Goal: Transaction & Acquisition: Purchase product/service

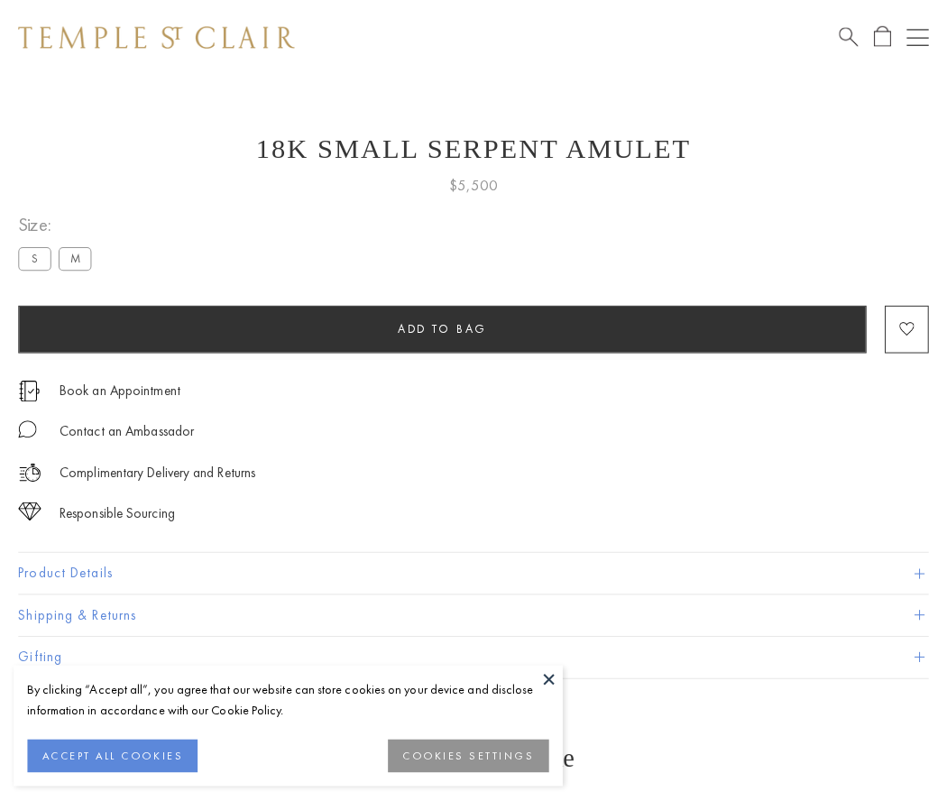
scroll to position [16, 0]
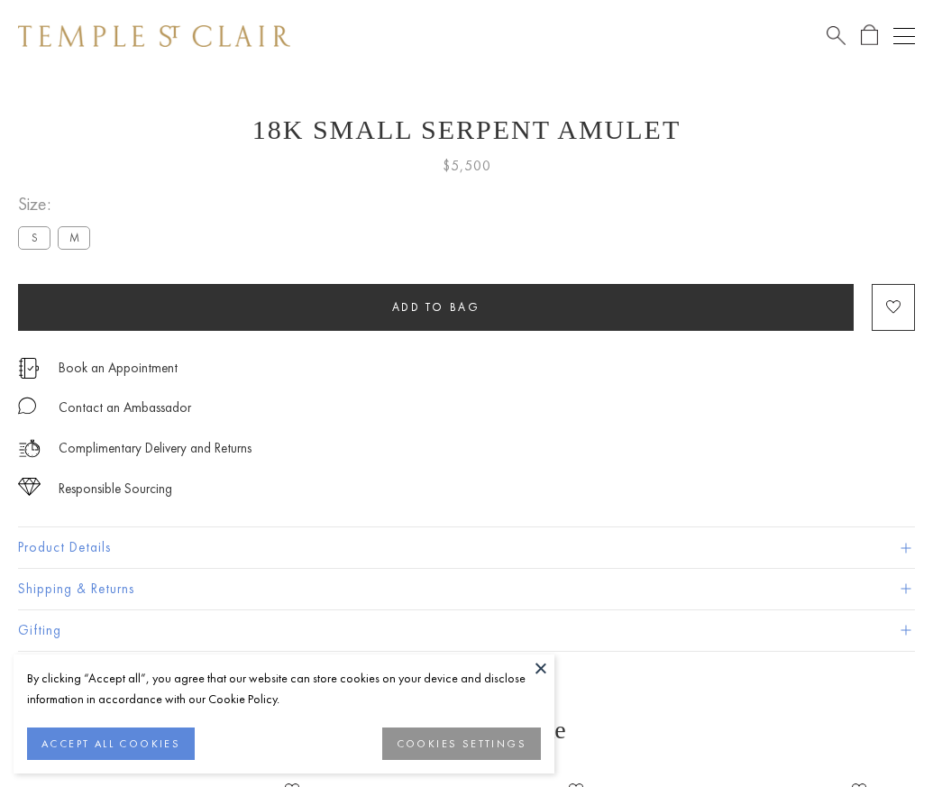
click at [435, 307] on span "Add to bag" at bounding box center [436, 306] width 88 height 15
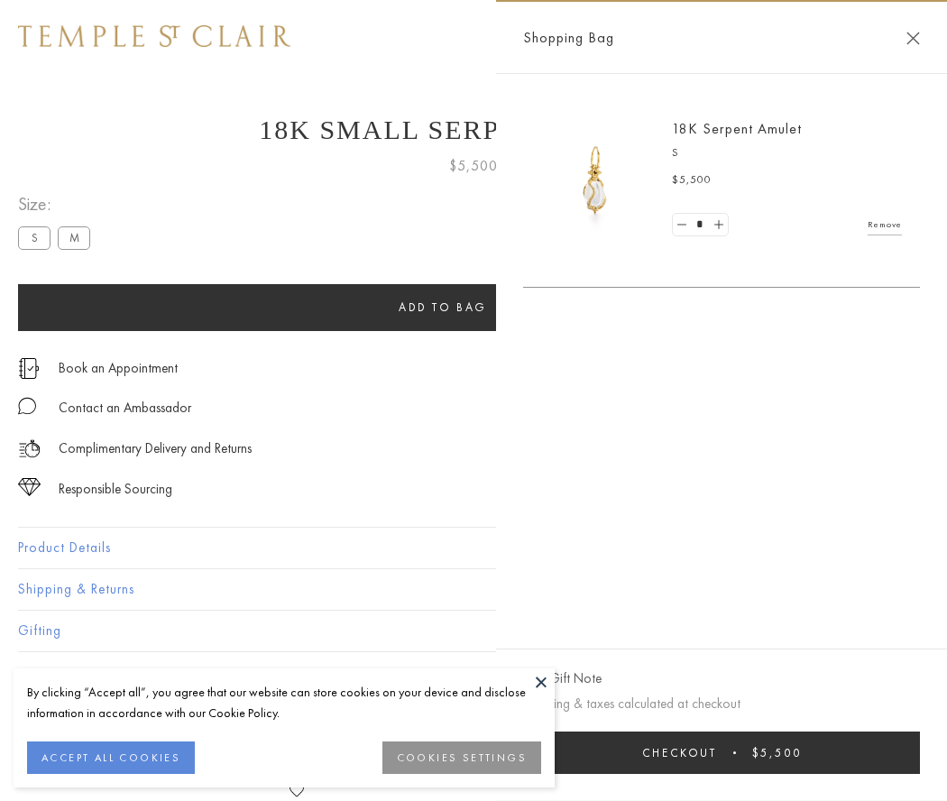
click at [717, 752] on span "Checkout" at bounding box center [679, 752] width 75 height 15
